Goal: Task Accomplishment & Management: Use online tool/utility

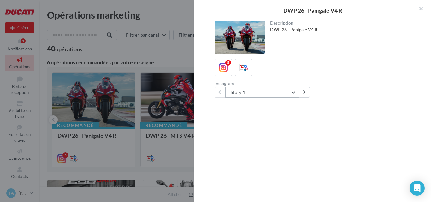
click at [294, 93] on button "Story 1" at bounding box center [262, 92] width 74 height 11
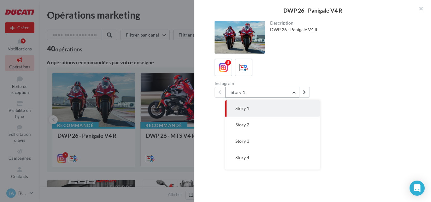
click at [293, 93] on button "Story 1" at bounding box center [262, 92] width 74 height 11
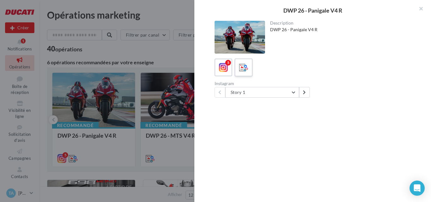
click at [249, 68] on label at bounding box center [243, 67] width 18 height 18
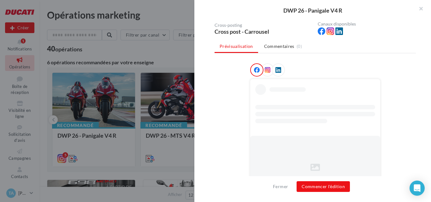
scroll to position [60, 0]
click at [317, 185] on button "Commencer l'édition" at bounding box center [322, 186] width 53 height 11
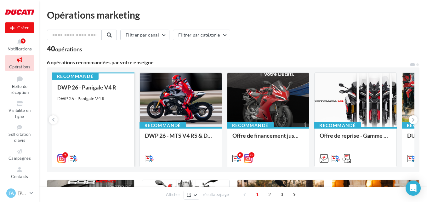
click at [108, 98] on div "DWP 26 - Panigale V4 R" at bounding box center [93, 98] width 72 height 6
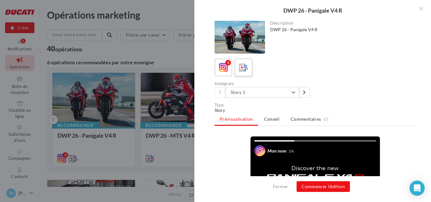
click at [247, 68] on icon at bounding box center [243, 67] width 9 height 9
